Goal: Transaction & Acquisition: Purchase product/service

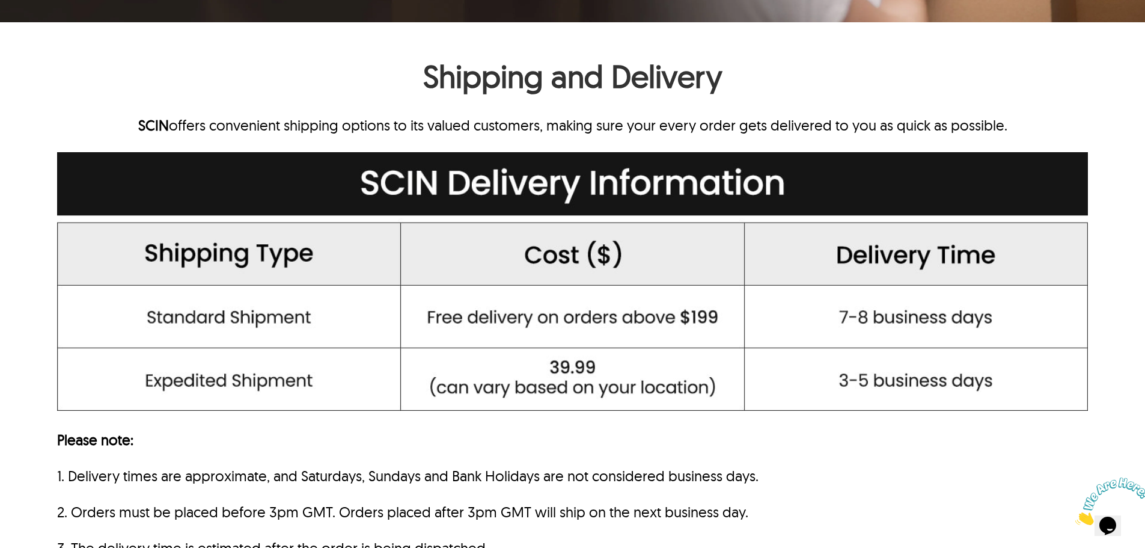
scroll to position [541, 0]
